Goal: Find specific page/section: Locate a particular part of the current website

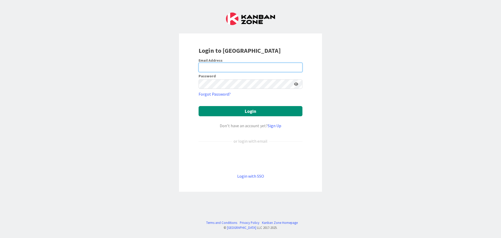
click at [239, 67] on input "email" at bounding box center [251, 67] width 104 height 9
type input "[EMAIL_ADDRESS][DOMAIN_NAME]"
click at [199, 106] on button "Login" at bounding box center [251, 111] width 104 height 10
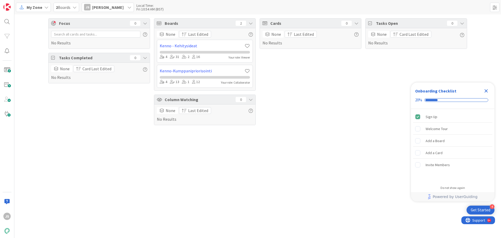
click at [31, 8] on span "My Zone" at bounding box center [35, 7] width 16 height 6
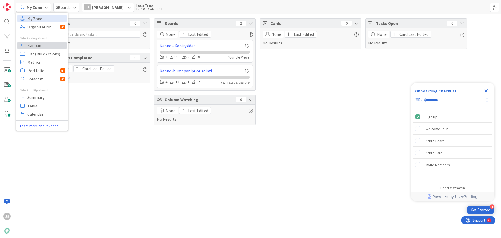
click at [34, 46] on span "Kanban" at bounding box center [46, 46] width 38 height 8
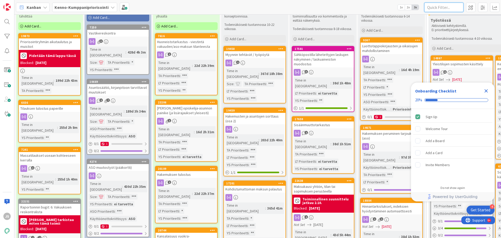
click at [444, 7] on input "text" at bounding box center [444, 7] width 39 height 9
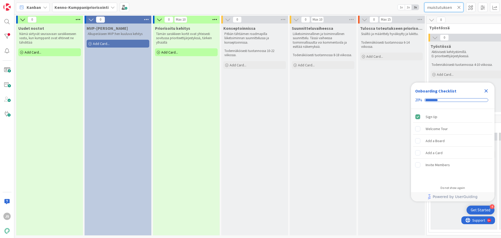
scroll to position [2, 0]
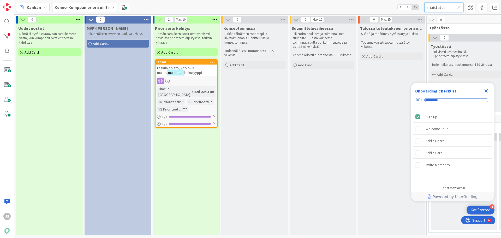
type input "muistutus"
click at [183, 69] on mark "muistutus" at bounding box center [175, 72] width 17 height 6
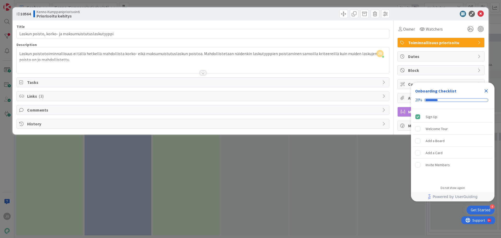
click at [488, 91] on icon "Close Checklist" at bounding box center [486, 91] width 6 height 6
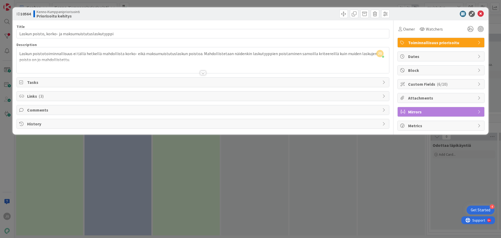
click at [431, 85] on span "Custom Fields ( 6/10 )" at bounding box center [441, 84] width 67 height 6
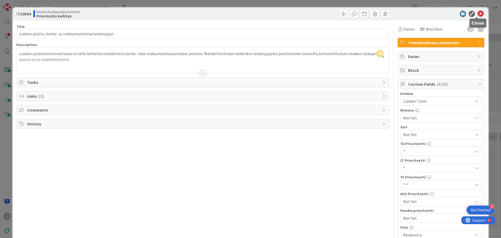
click at [480, 14] on icon at bounding box center [481, 14] width 6 height 6
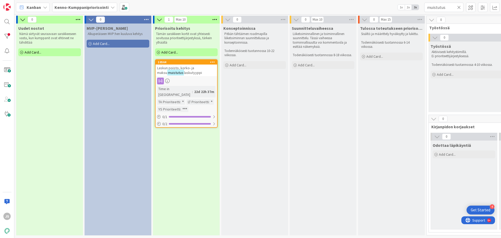
click at [460, 7] on icon at bounding box center [460, 7] width 4 height 5
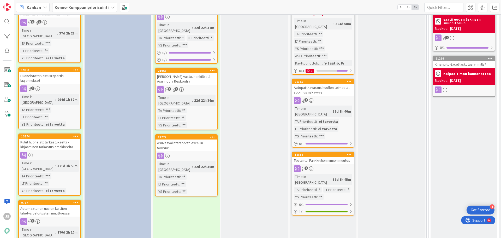
scroll to position [470, 0]
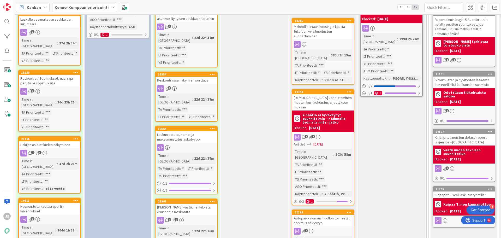
click at [186, 131] on div "Laskun poisto, korko- ja maksumuistutuslaskutyyppi" at bounding box center [187, 136] width 62 height 11
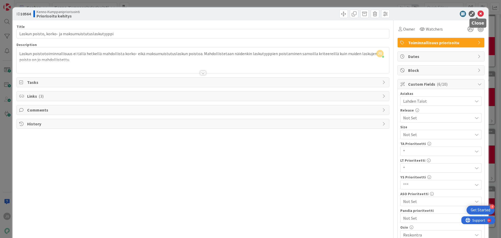
click at [478, 15] on icon at bounding box center [481, 14] width 6 height 6
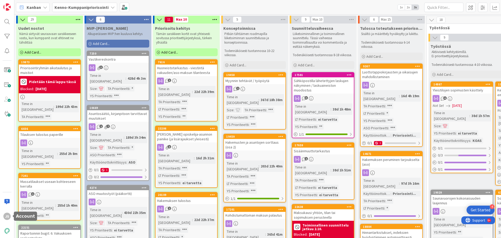
click at [4, 218] on div "JS" at bounding box center [6, 216] width 7 height 7
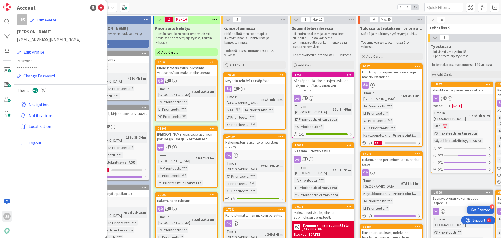
click at [38, 144] on span "Logout" at bounding box center [65, 143] width 73 height 6
